Goal: Task Accomplishment & Management: Use online tool/utility

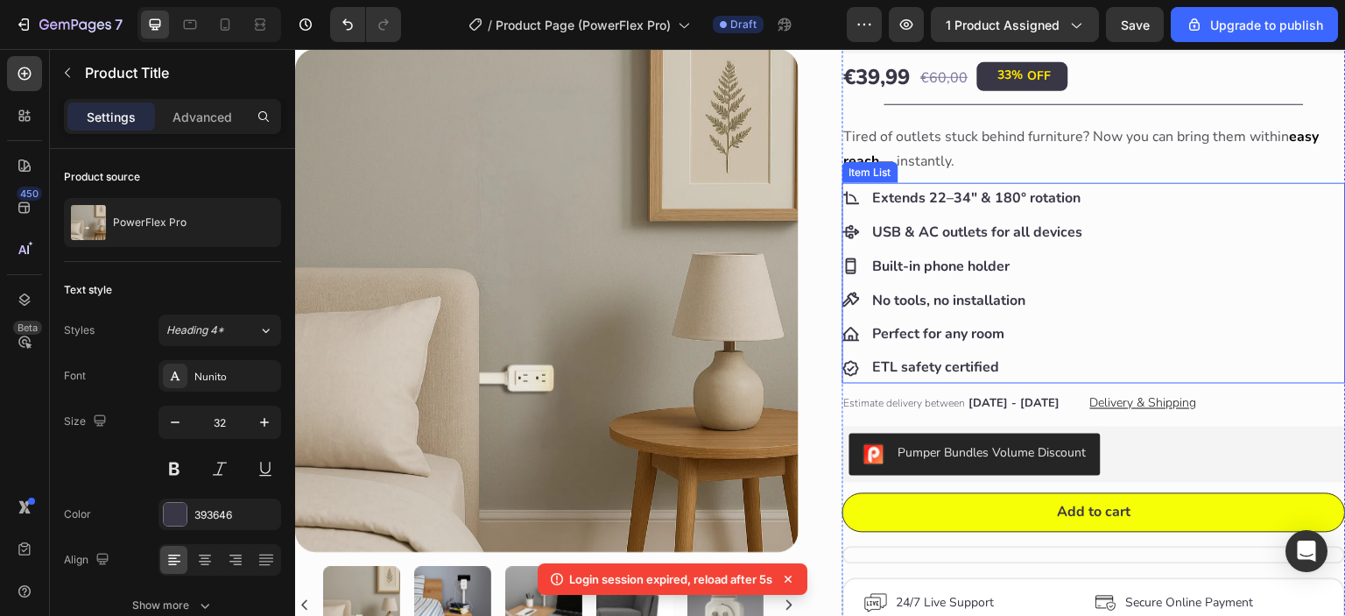
scroll to position [214, 0]
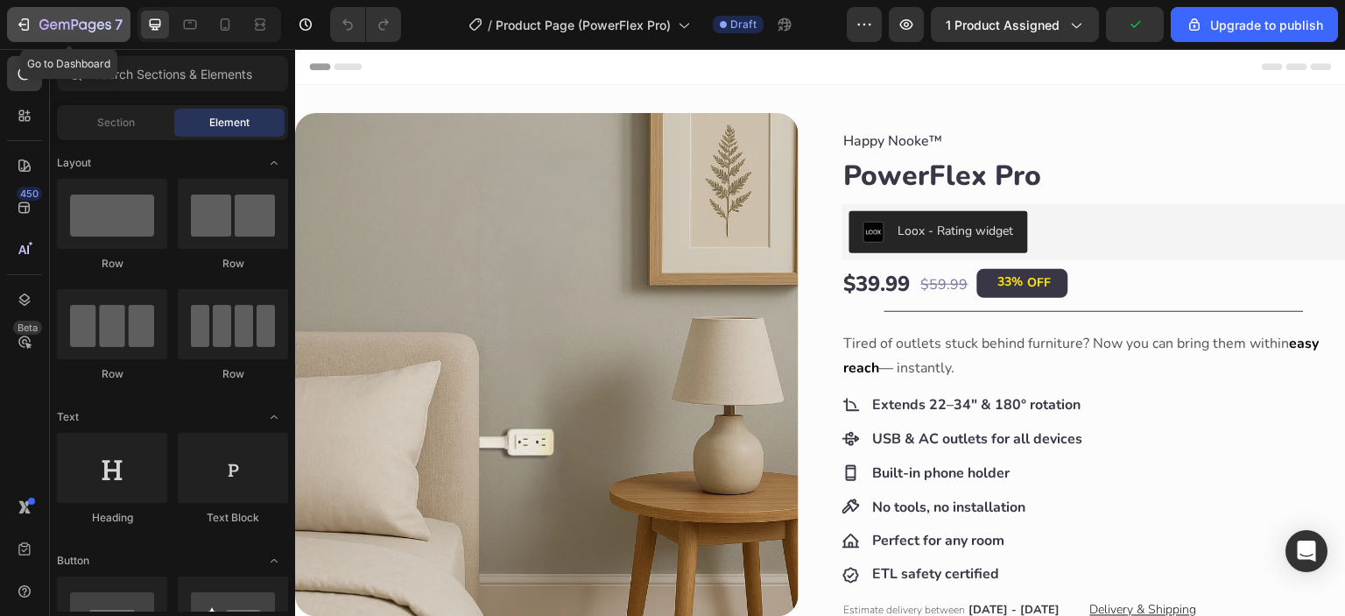
click at [56, 27] on icon "button" at bounding box center [54, 25] width 8 height 8
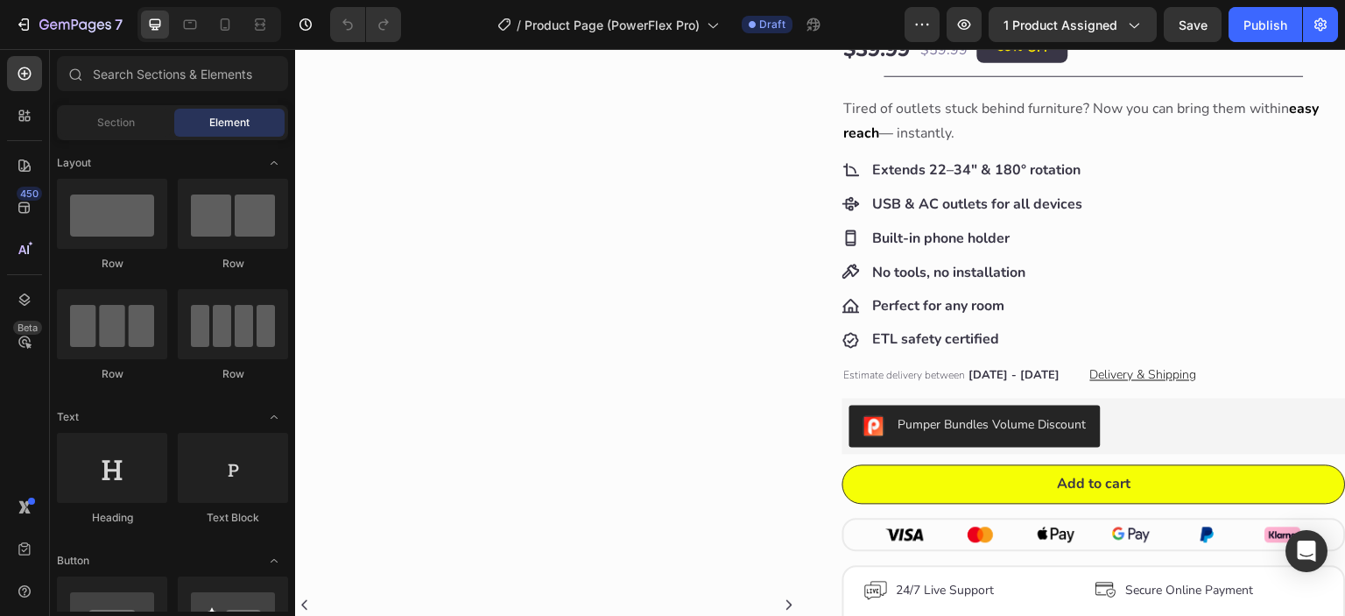
scroll to position [284, 0]
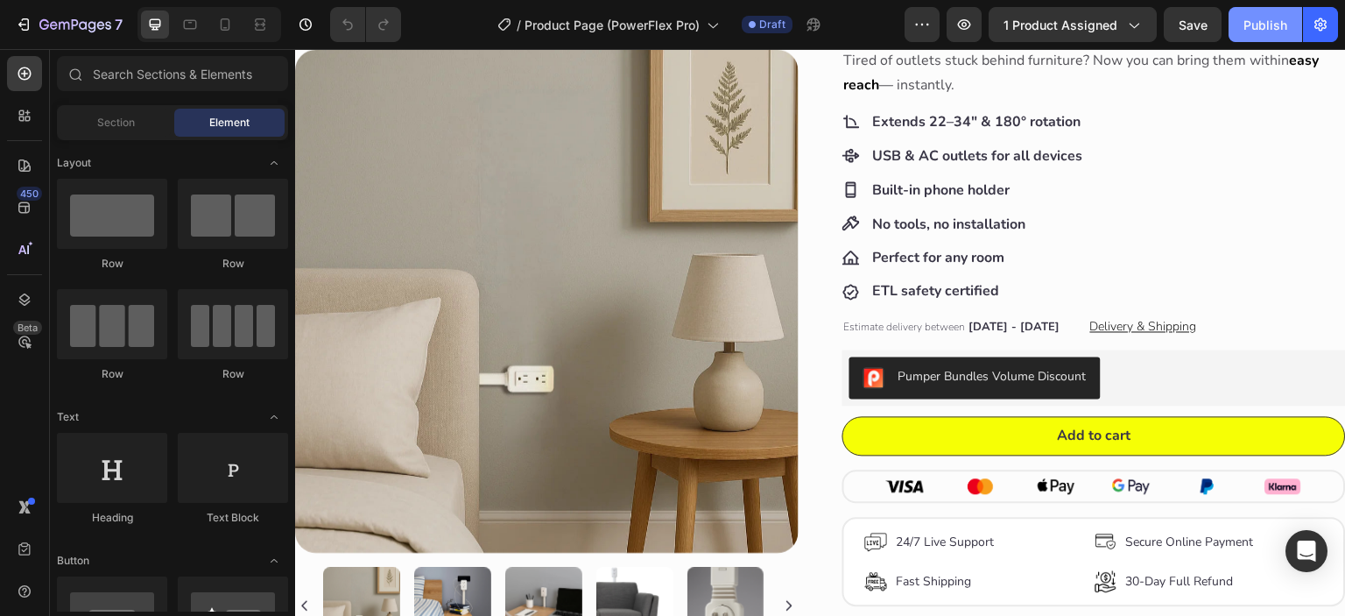
click at [1243, 29] on div "Publish" at bounding box center [1265, 25] width 44 height 18
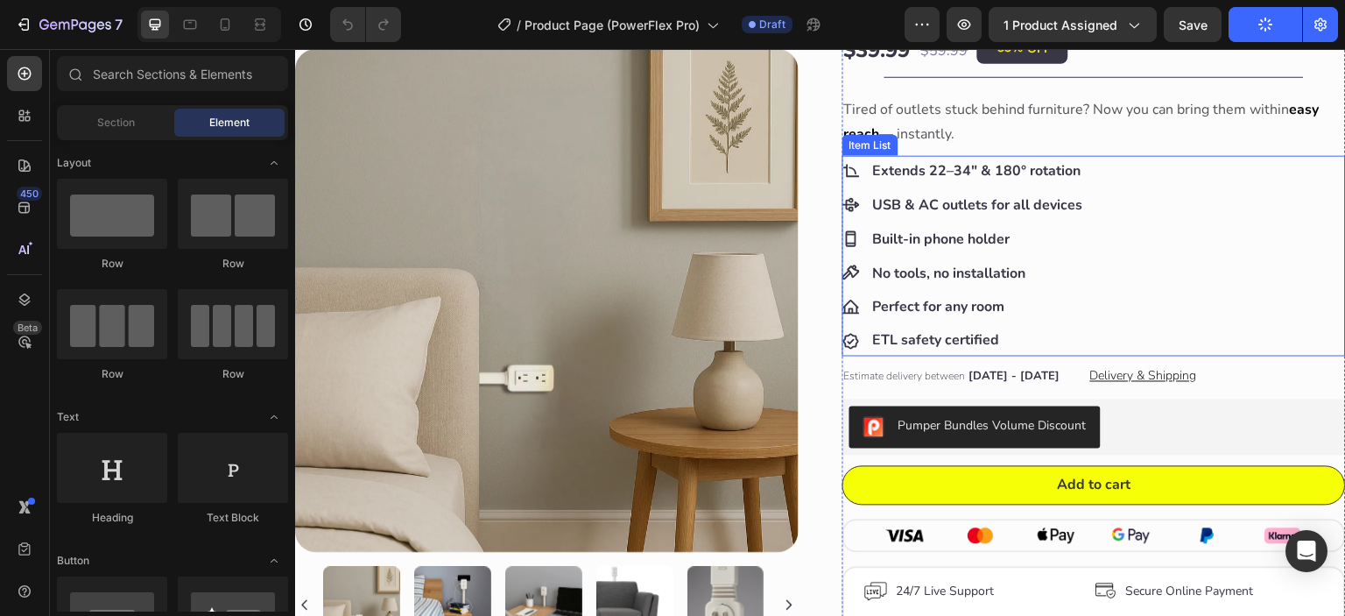
scroll to position [240, 0]
